Goal: Information Seeking & Learning: Learn about a topic

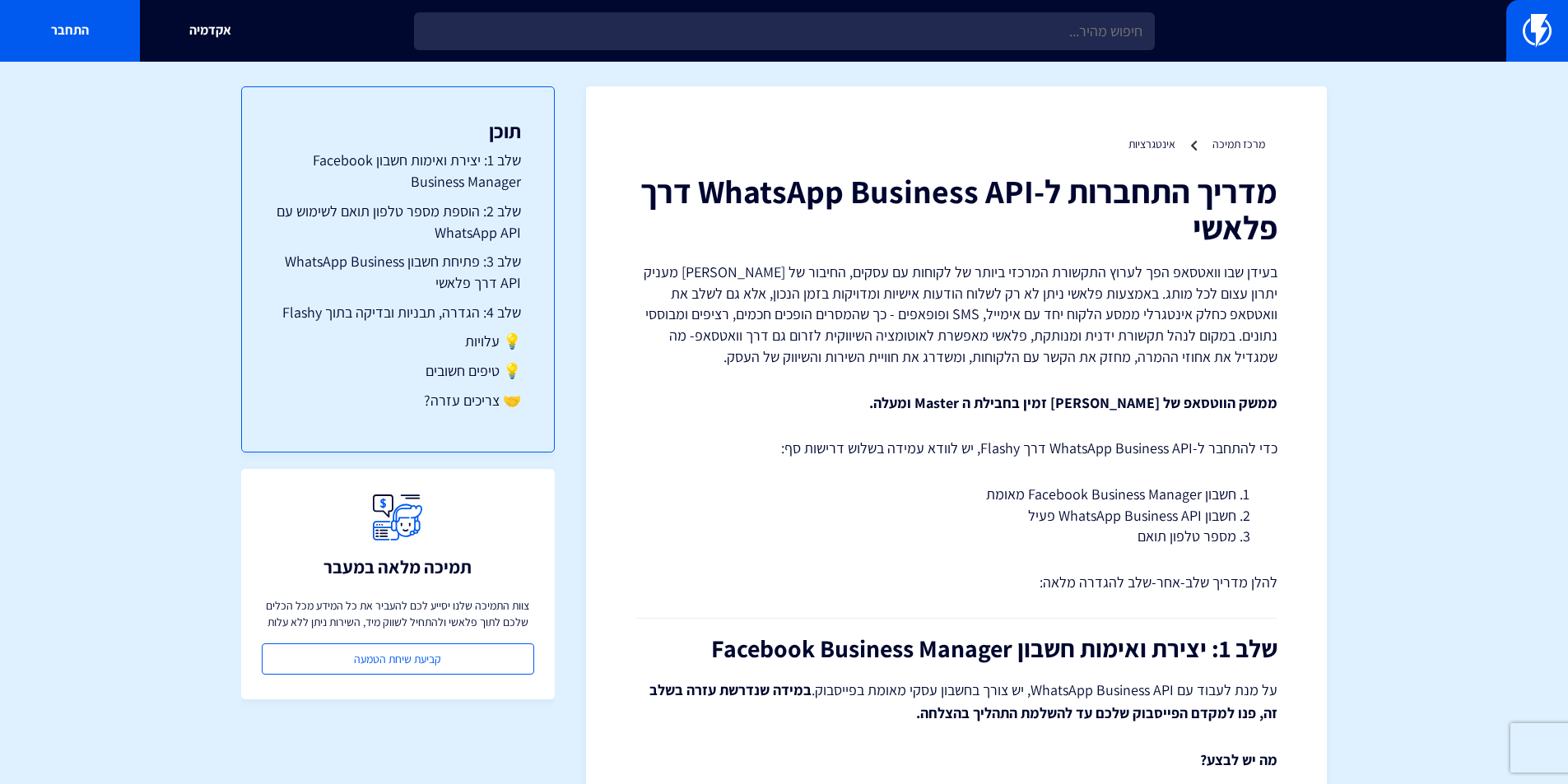
click at [1261, 400] on strong "ממשק הווטסאפ של פלאשי זמין בחבילת ה Master ומעלה." at bounding box center [1073, 402] width 408 height 19
click at [1207, 406] on strong "ממשק הווטסאפ של פלאשי זמין בחבילת ה Master ומעלה." at bounding box center [1073, 402] width 408 height 19
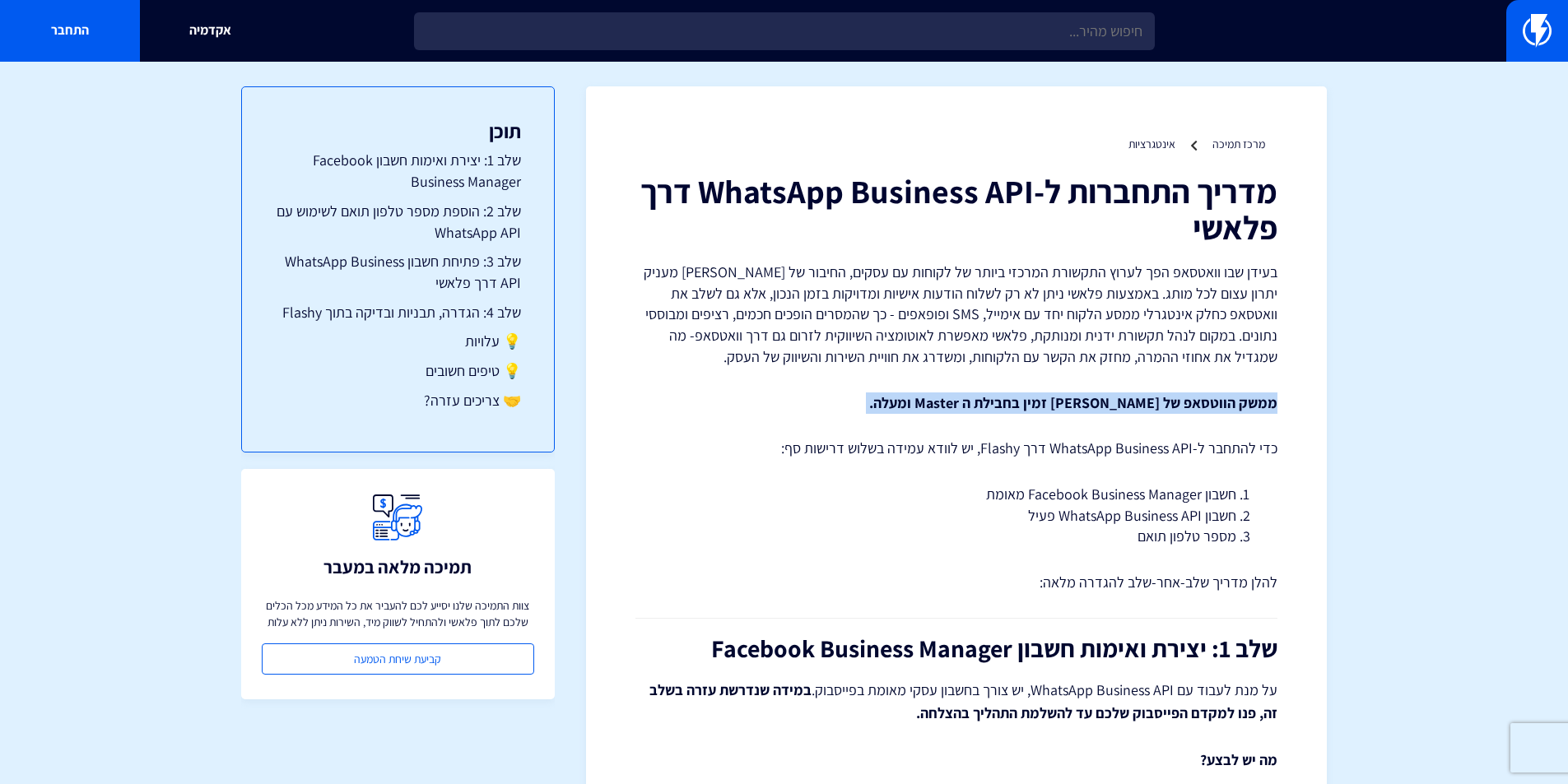
click at [1207, 406] on strong "ממשק הווטסאפ של [PERSON_NAME] זמין בחבילת ה Master ומעלה." at bounding box center [1073, 402] width 408 height 19
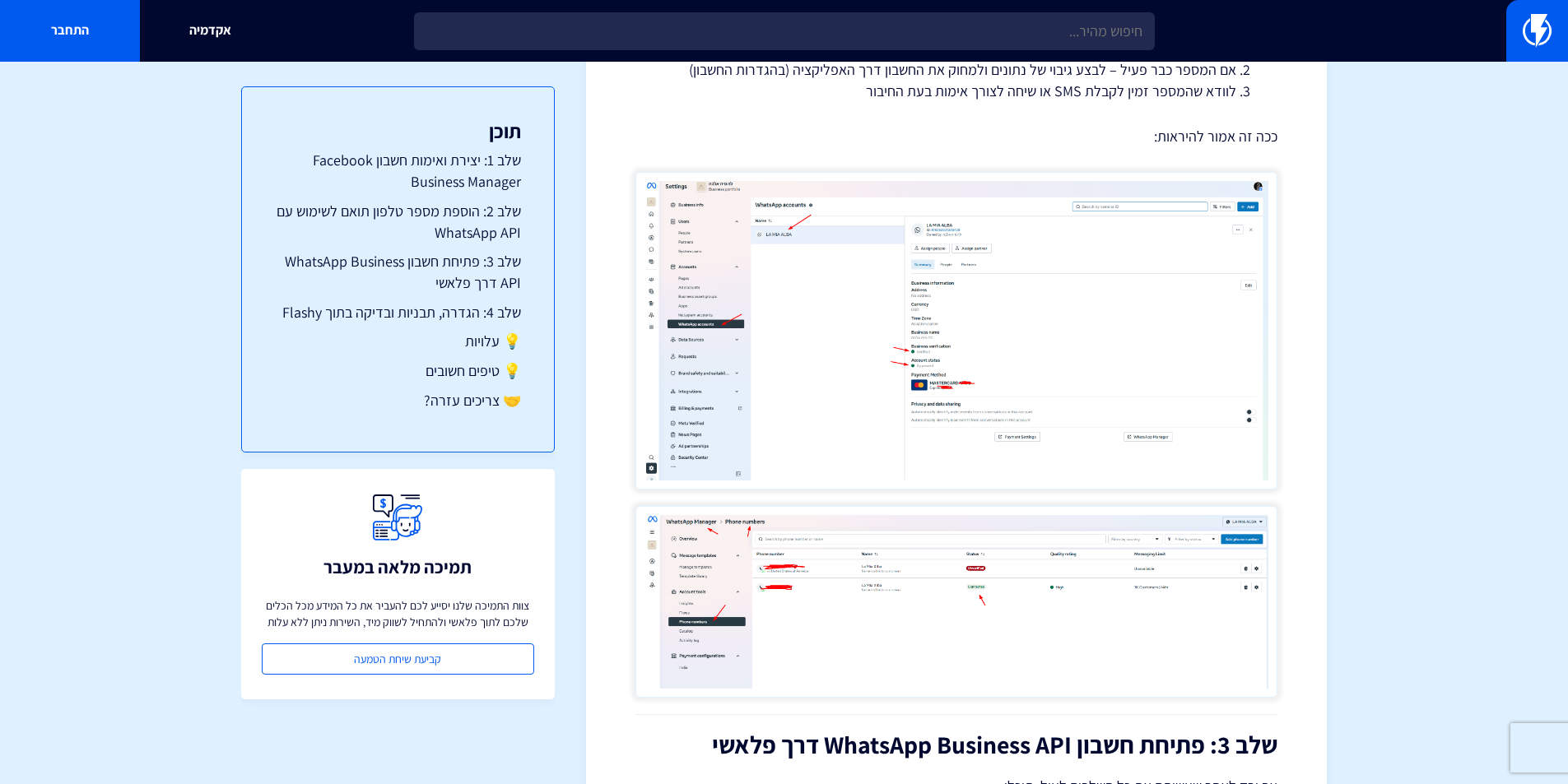
scroll to position [2058, 0]
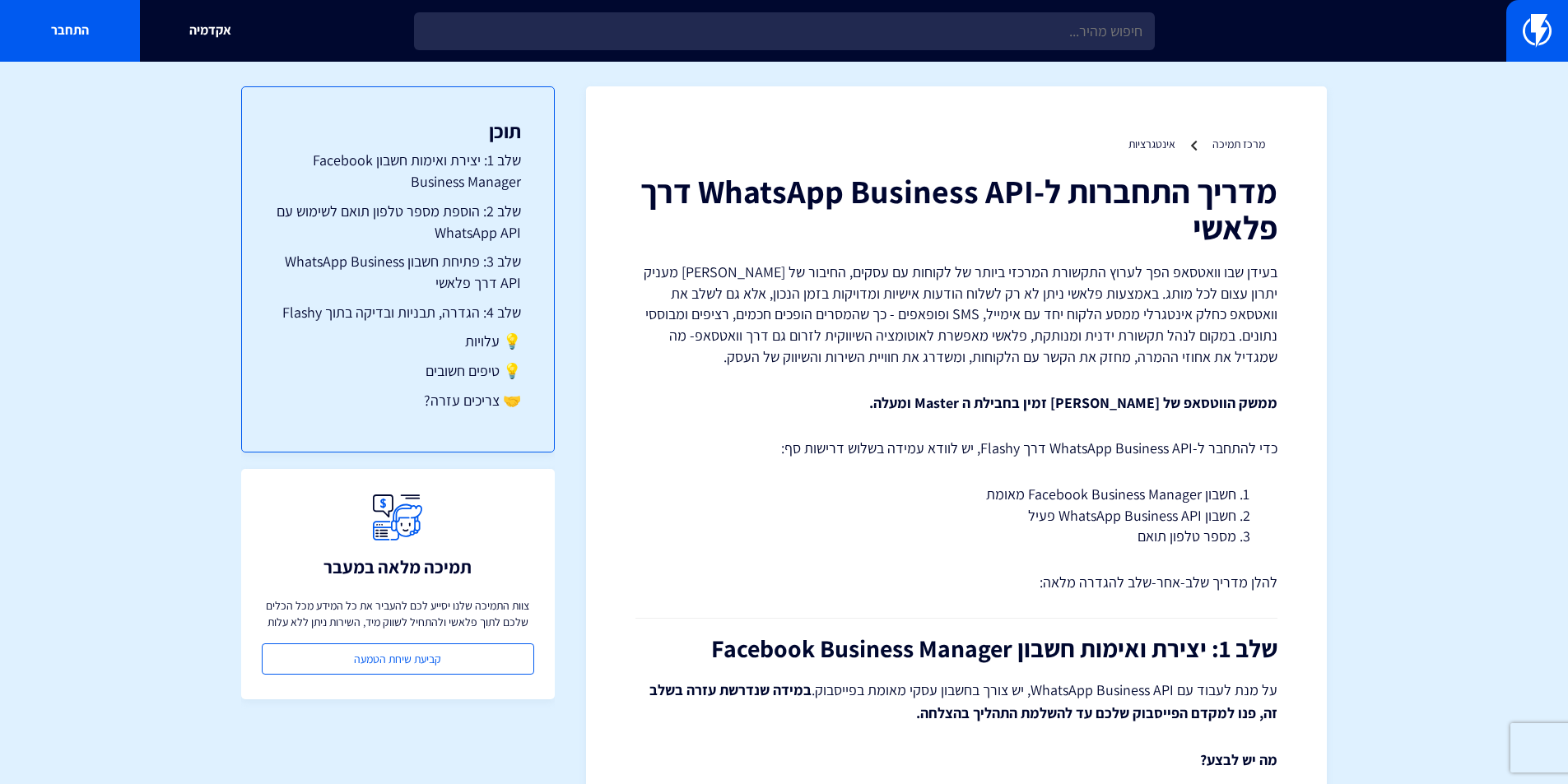
click at [1010, 405] on strong "ממשק הווטסאפ של [PERSON_NAME] זמין בחבילת ה Master ומעלה." at bounding box center [1073, 402] width 408 height 19
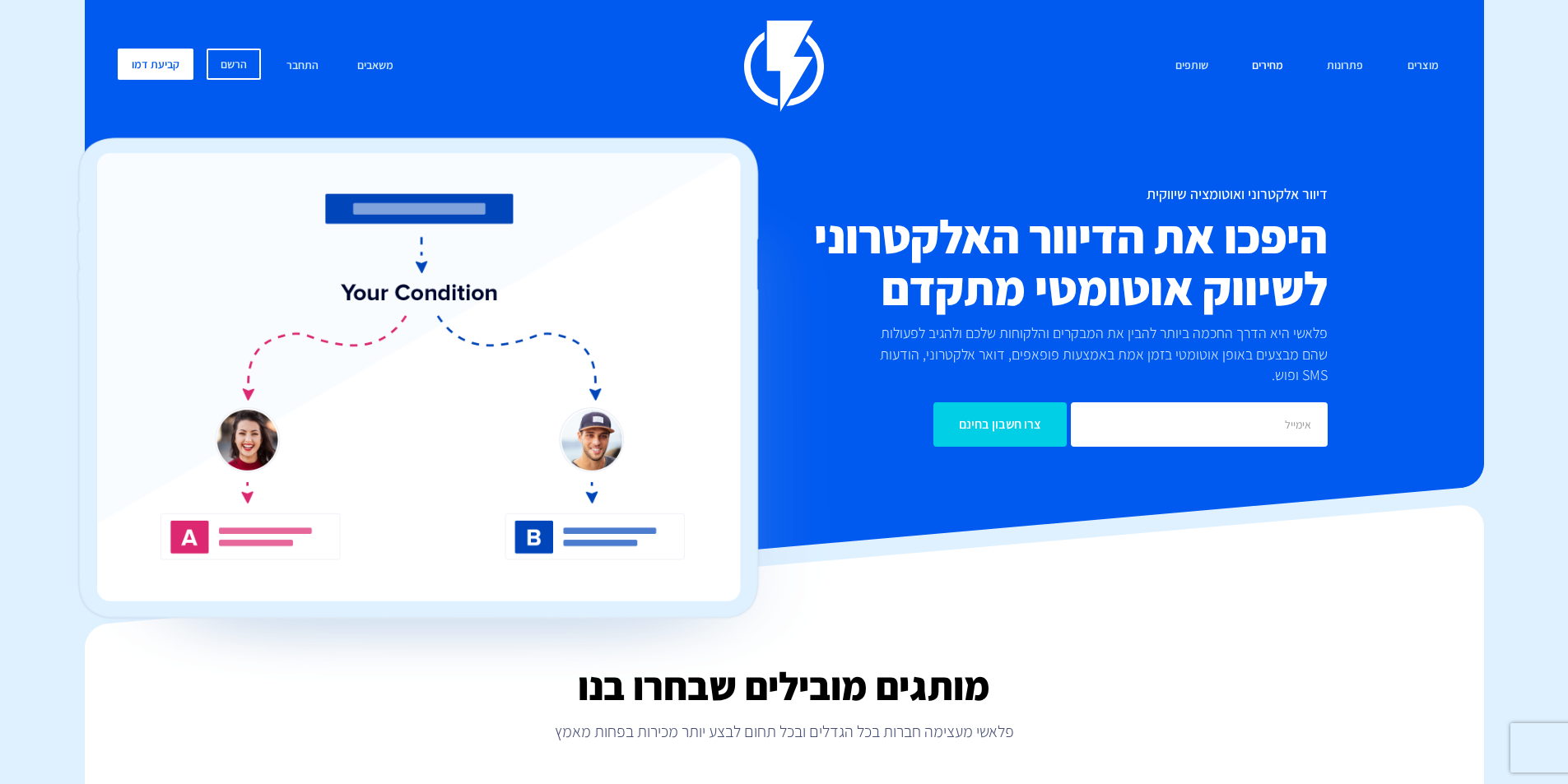
click at [1262, 68] on link "מחירים" at bounding box center [1267, 66] width 56 height 35
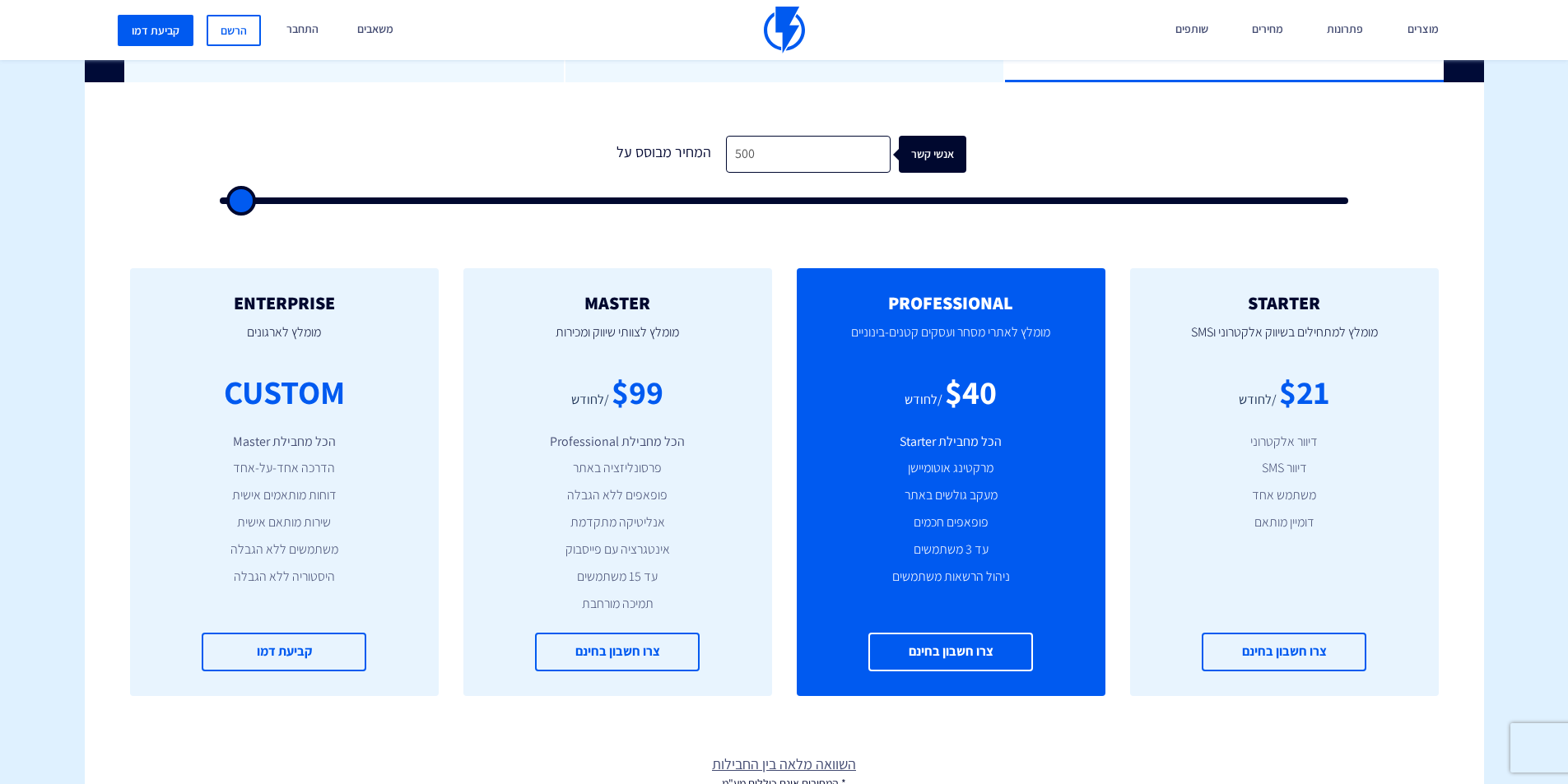
scroll to position [412, 0]
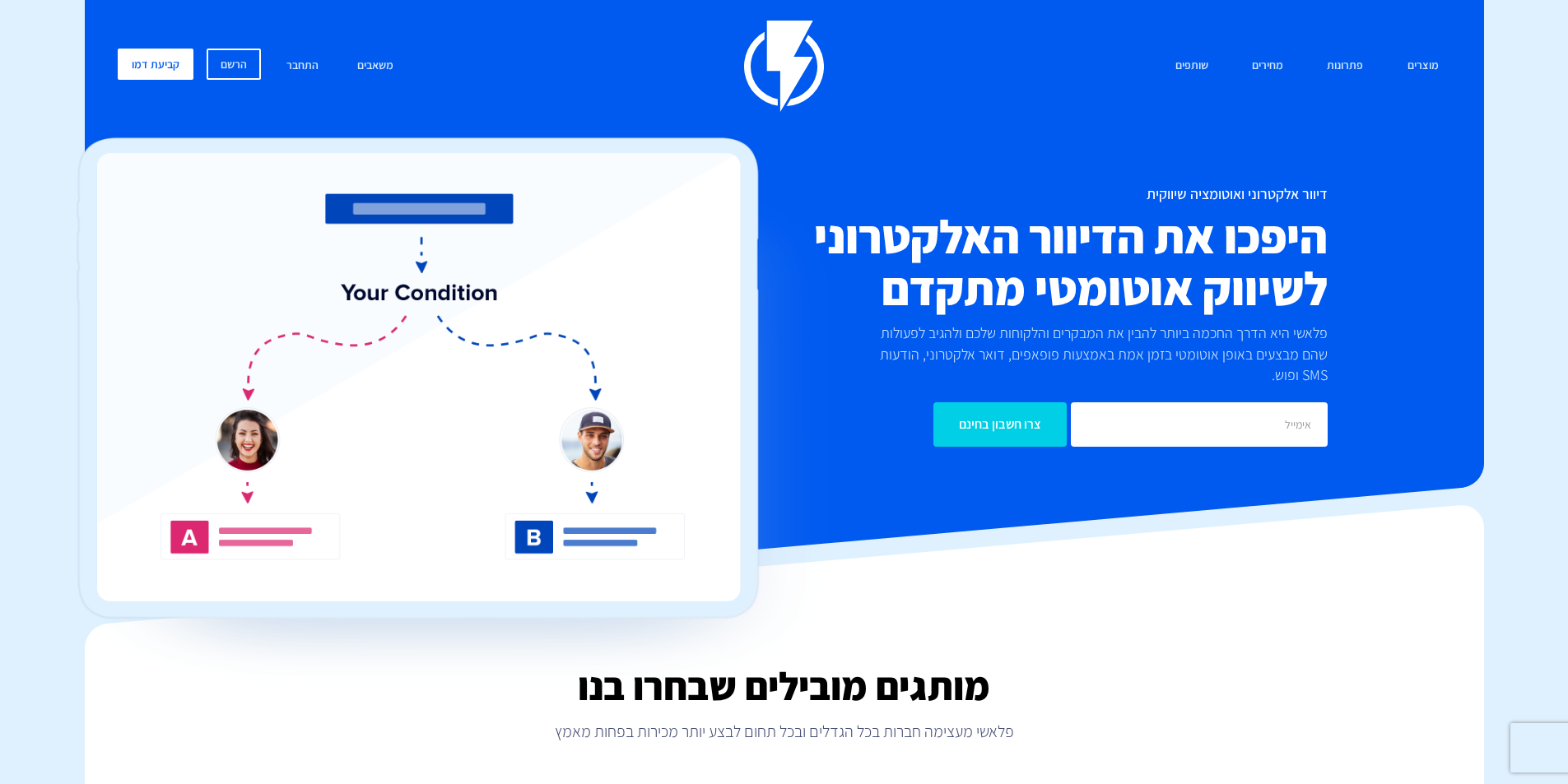
click at [1263, 59] on link "מחירים" at bounding box center [1267, 66] width 56 height 35
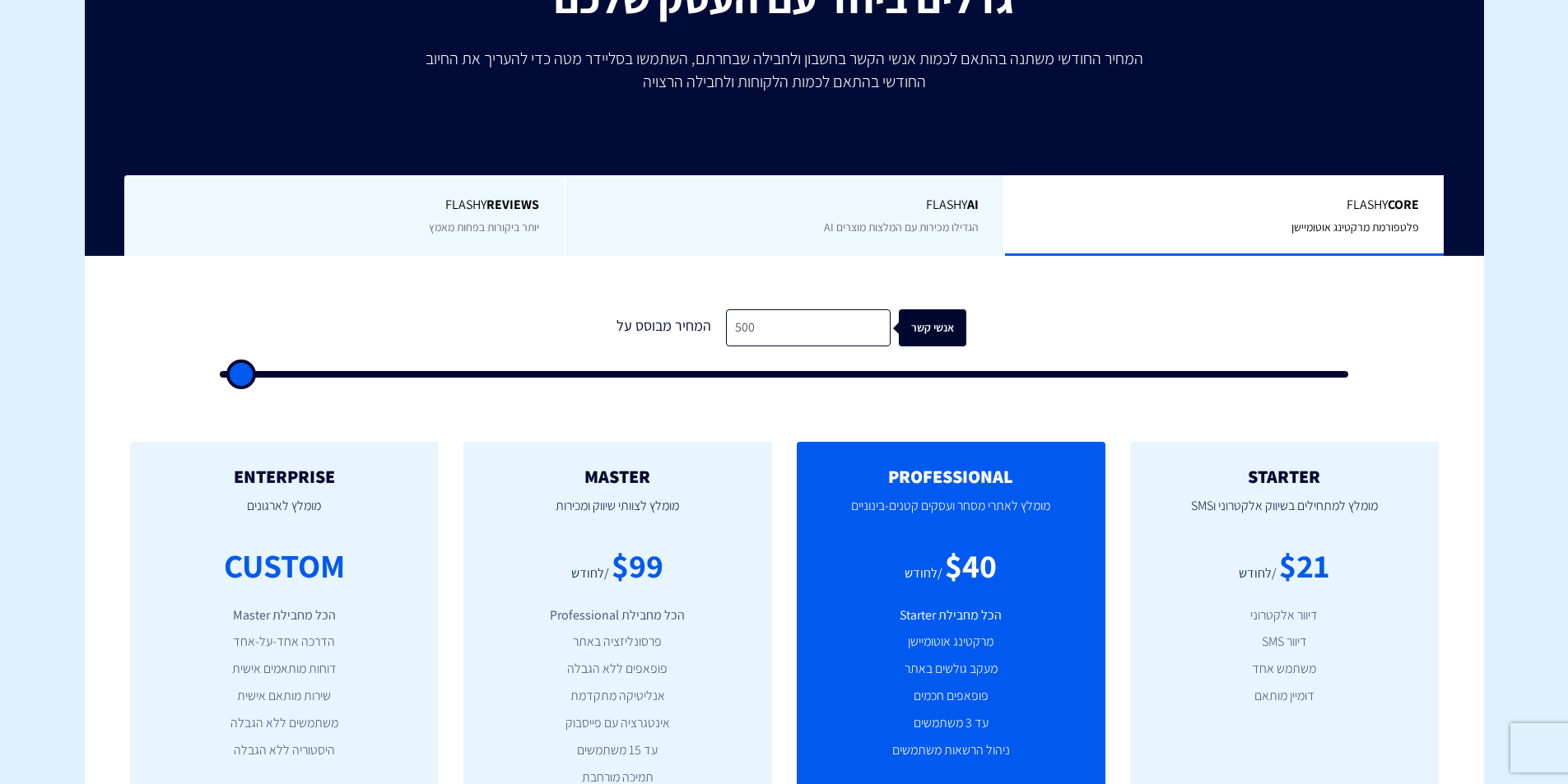
scroll to position [329, 0]
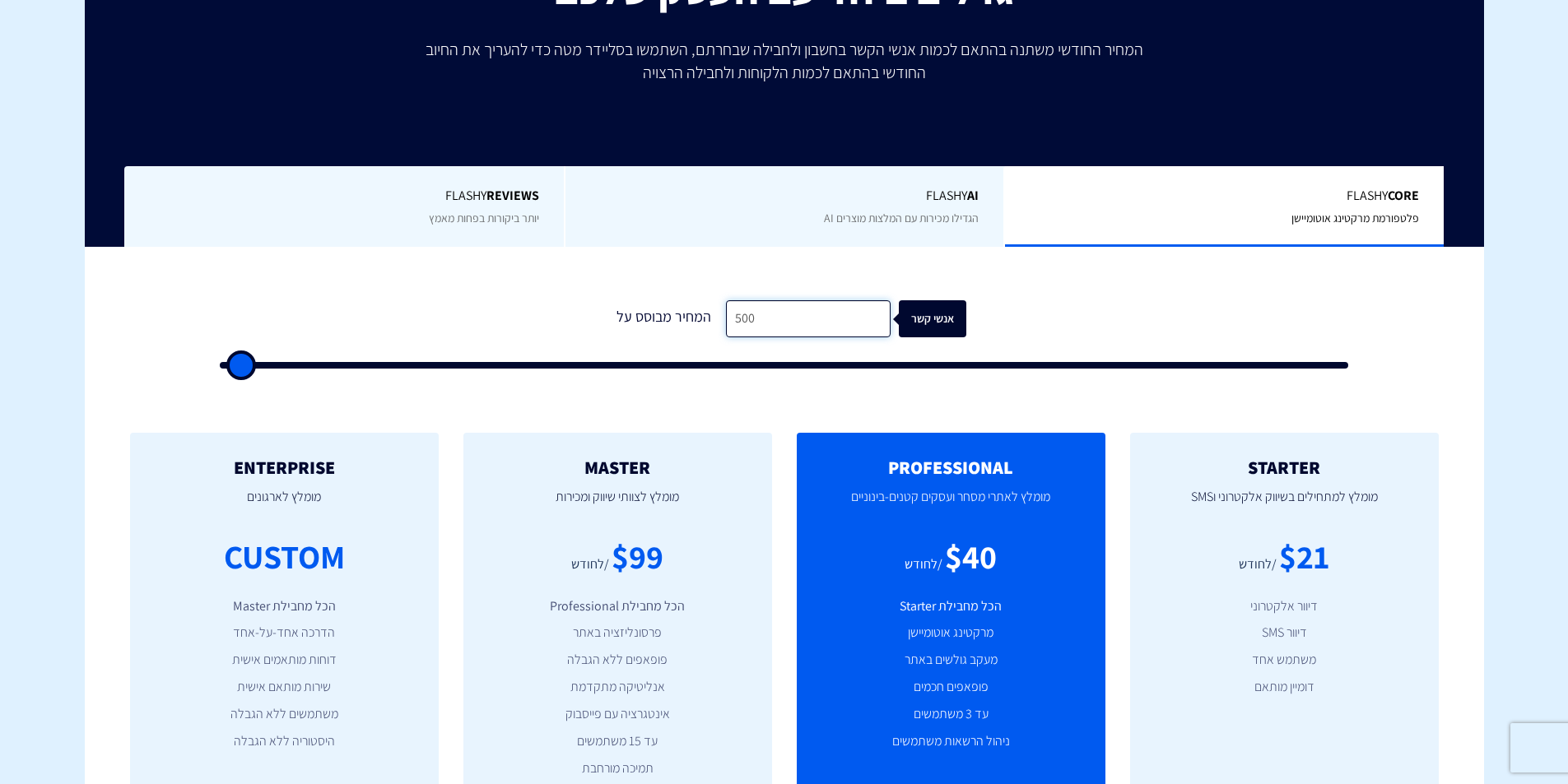
click at [776, 307] on input "500" at bounding box center [807, 319] width 164 height 37
type input "1"
type input "500"
type input "10"
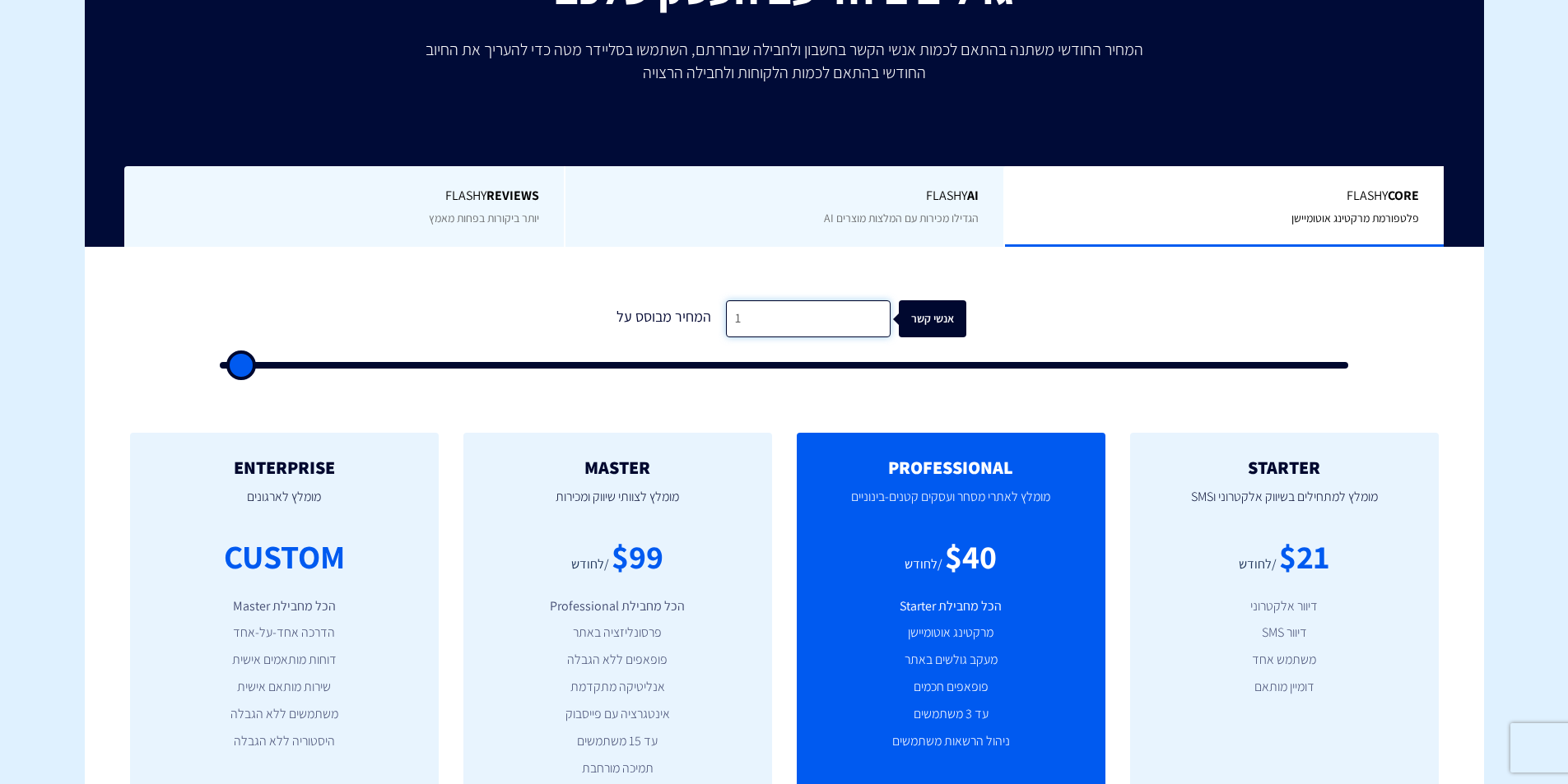
type input "500"
type input "100"
type input "500"
type input "1,000"
type input "1000"
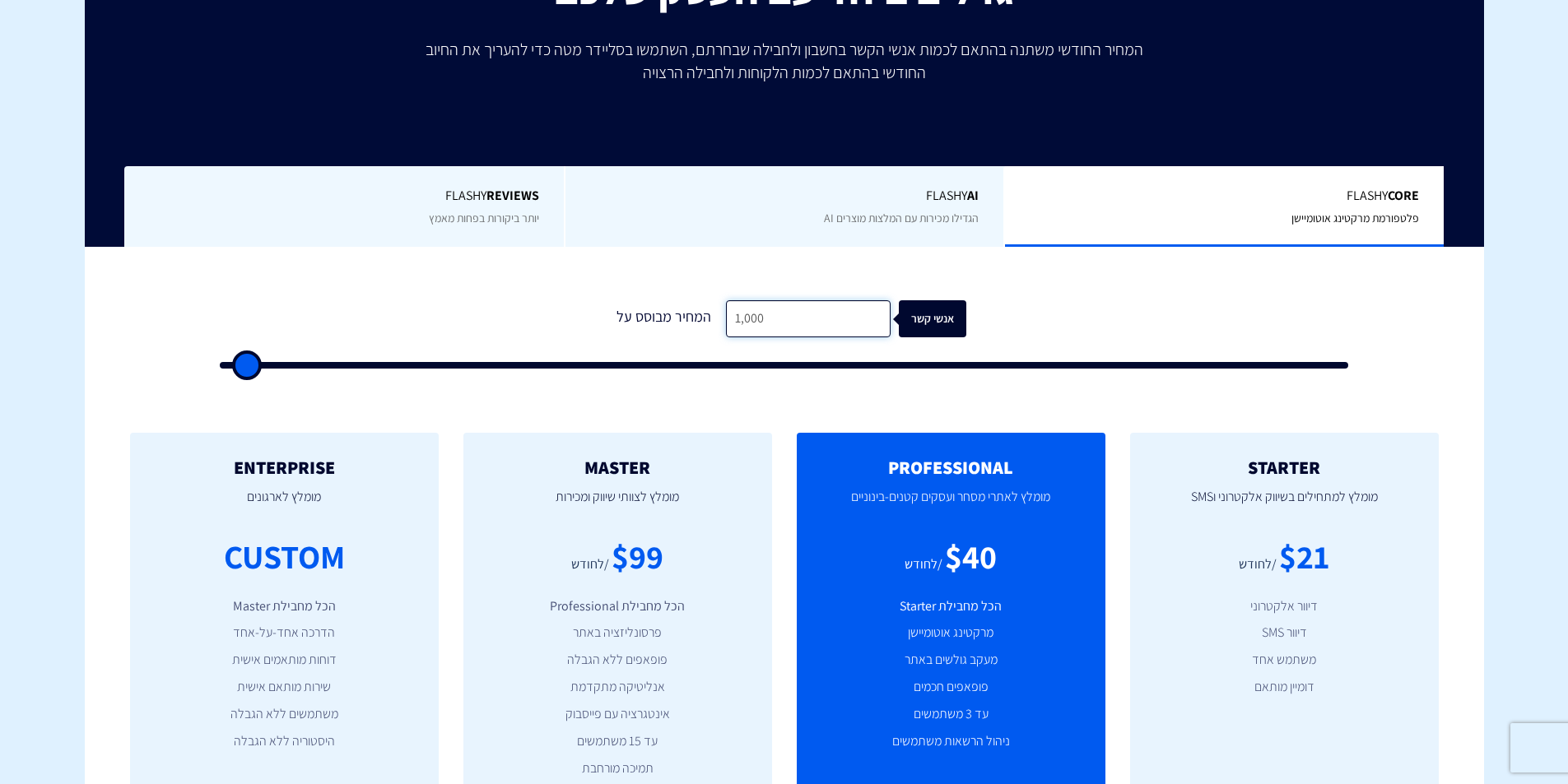
type input "10,000"
type input "10000"
type input "100,000"
type input "100000"
type input "100,000"
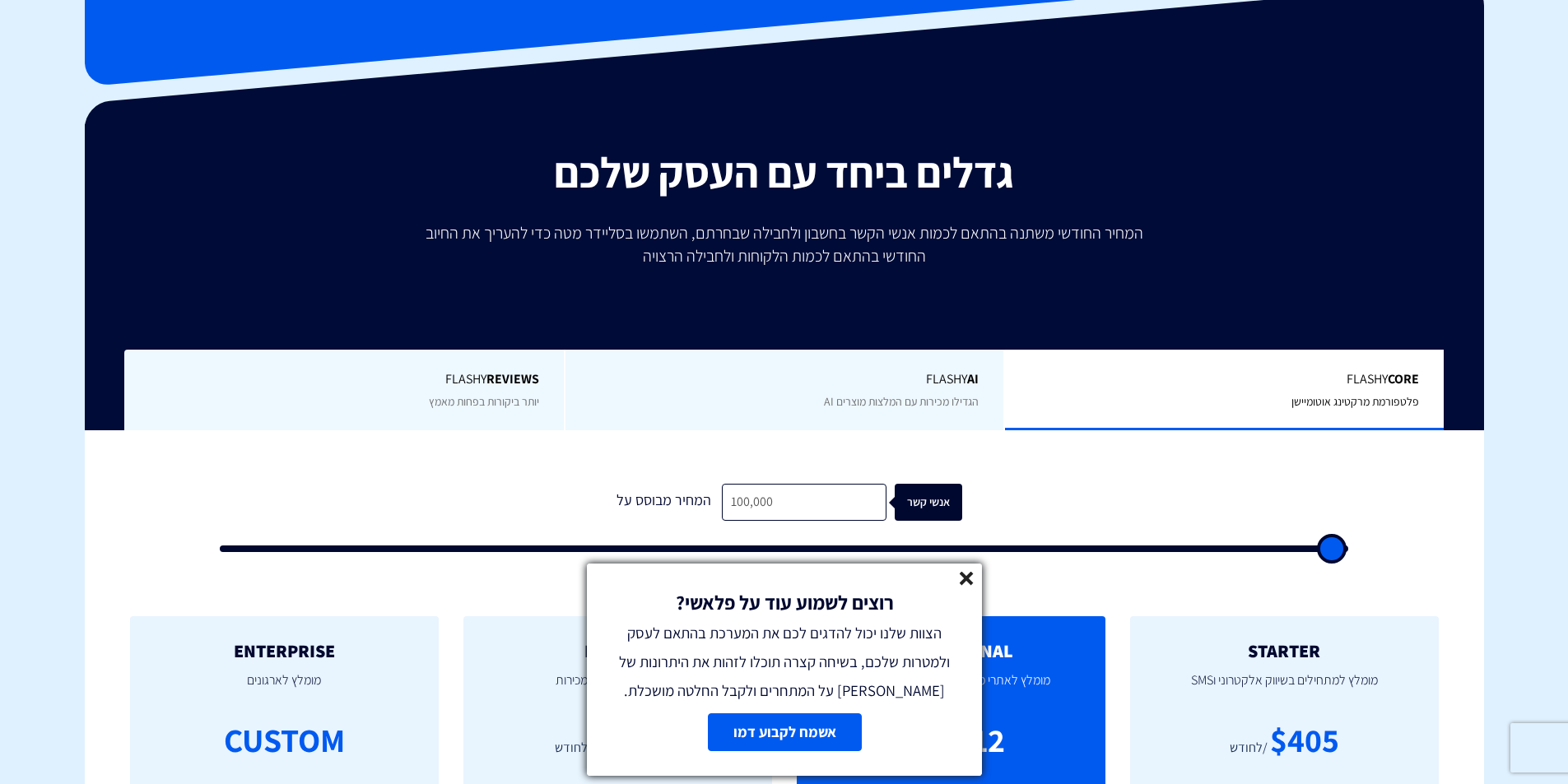
scroll to position [0, 0]
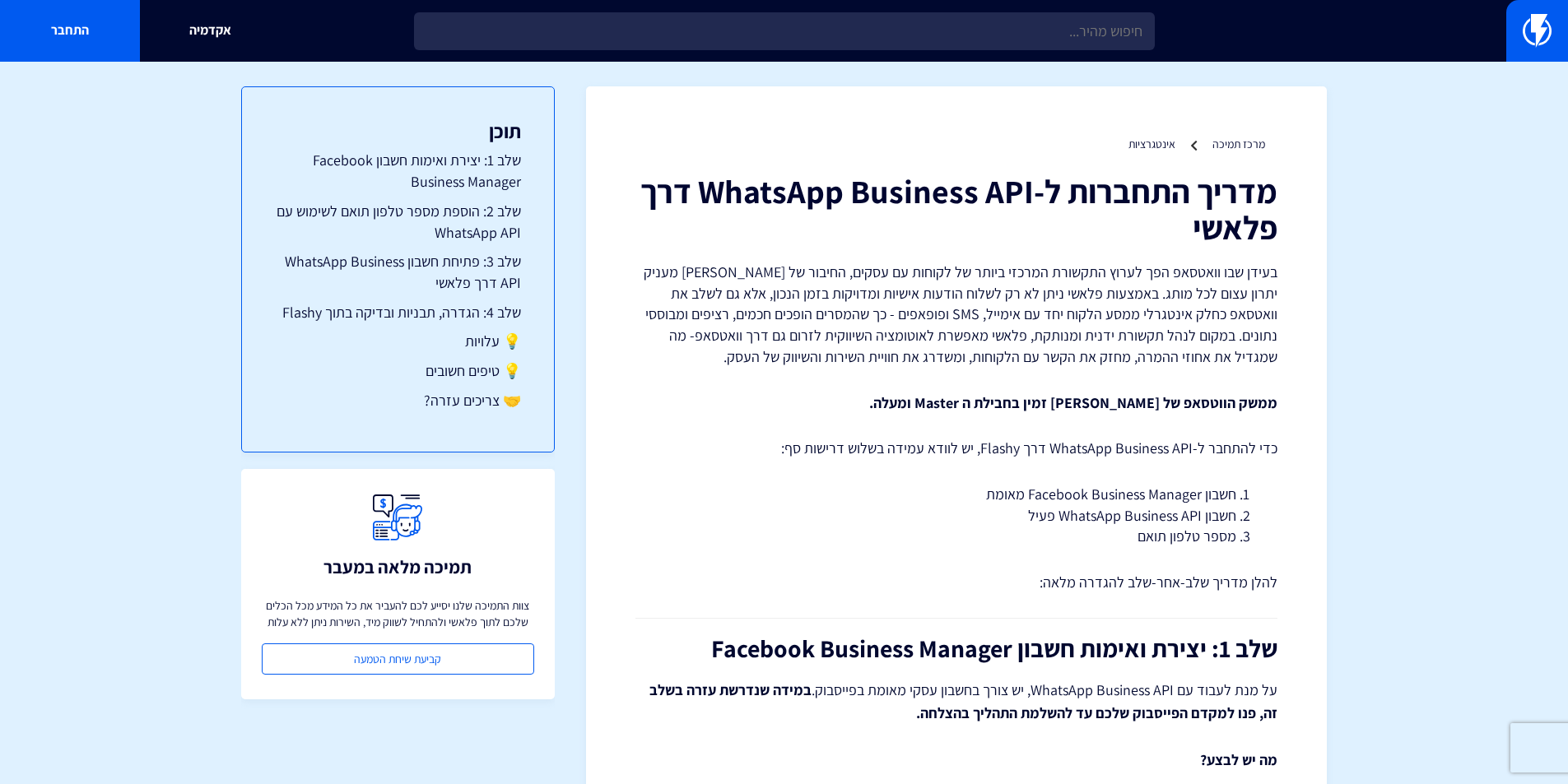
click at [1136, 208] on h1 "מדריך התחברות ל-WhatsApp Business API דרך פלאשי" at bounding box center [956, 209] width 642 height 72
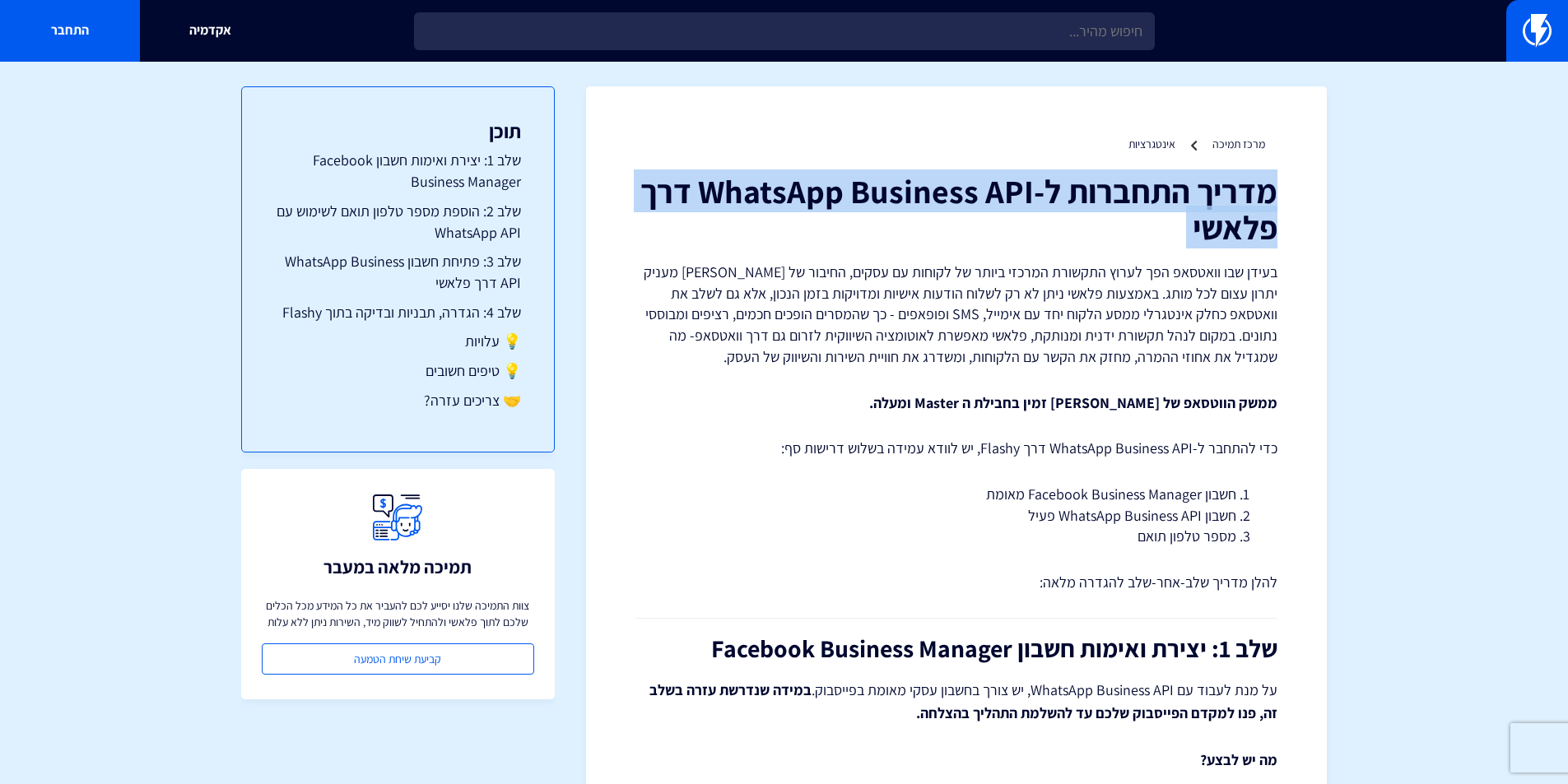
click at [1136, 208] on h1 "מדריך התחברות ל-WhatsApp Business API דרך פלאשי" at bounding box center [956, 209] width 642 height 72
copy div "מדריך התחברות ל-WhatsApp Business API דרך פלאשי"
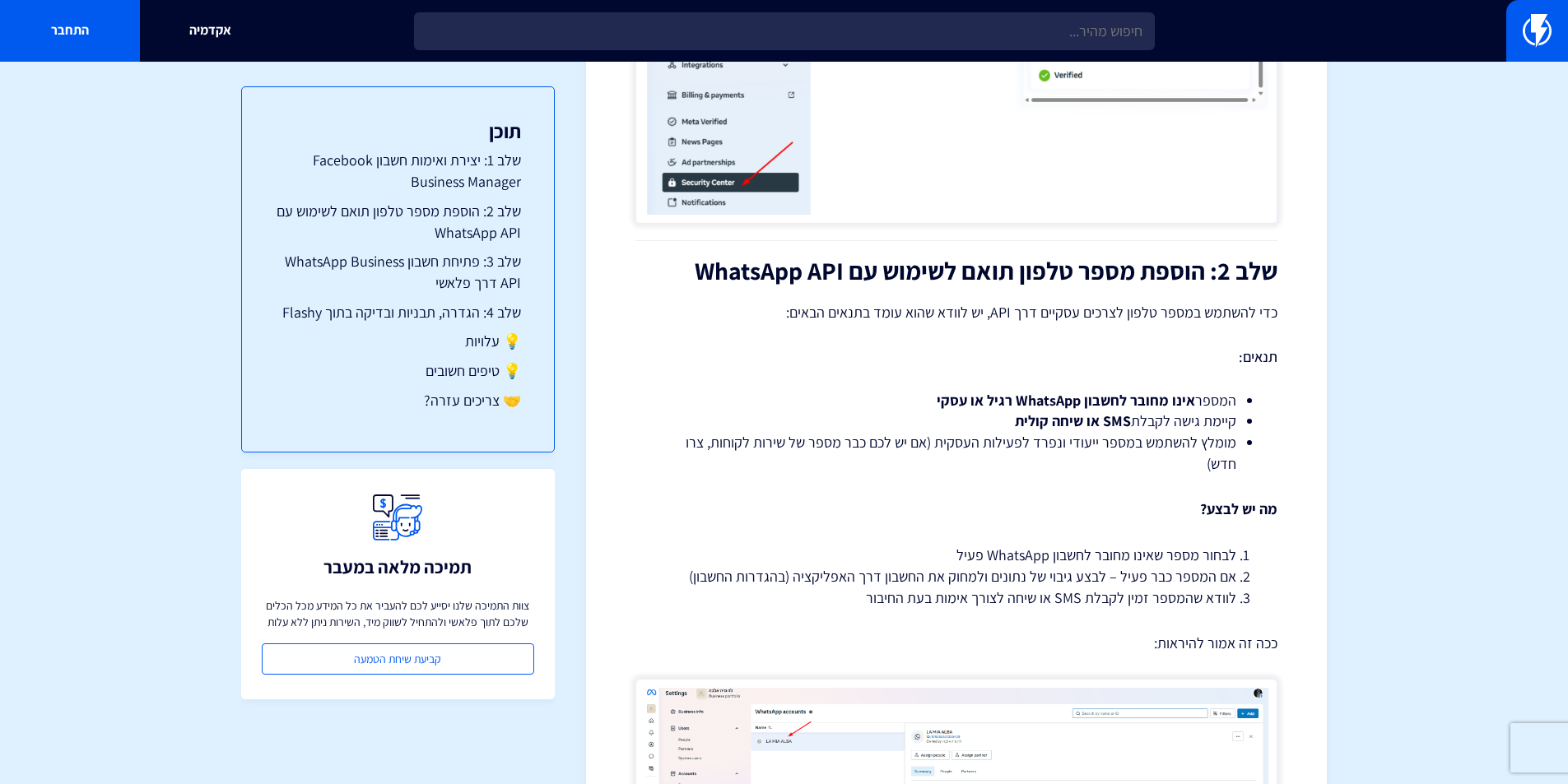
scroll to position [1893, 0]
